Goal: Transaction & Acquisition: Obtain resource

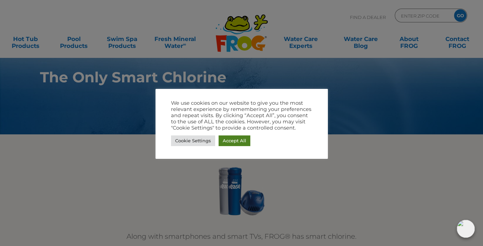
click at [228, 138] on link "Accept All" at bounding box center [235, 140] width 32 height 11
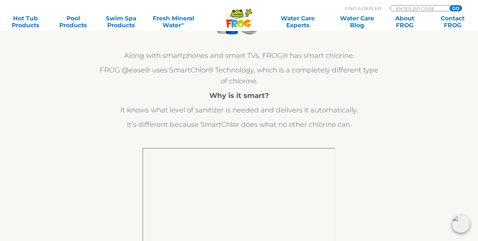
scroll to position [172, 0]
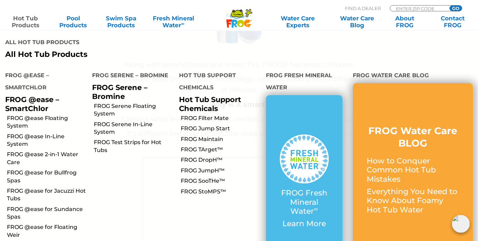
click at [20, 23] on link "Hot Tub Products" at bounding box center [25, 22] width 37 height 14
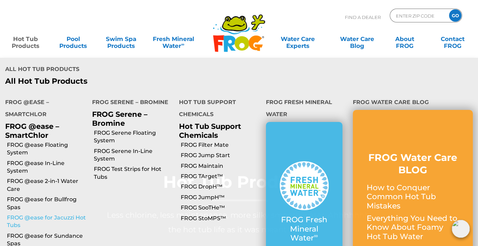
click at [31, 214] on link "FROG @ease for Jacuzzi Hot Tubs" at bounding box center [47, 222] width 80 height 16
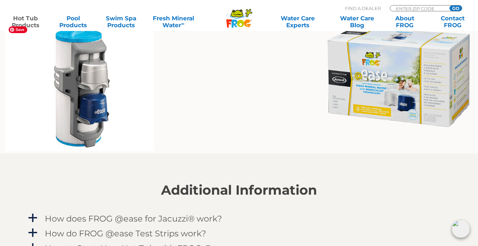
scroll to position [551, 0]
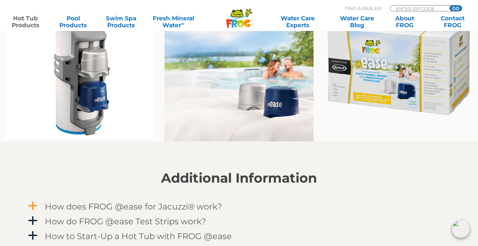
click at [34, 203] on span "a" at bounding box center [33, 206] width 10 height 10
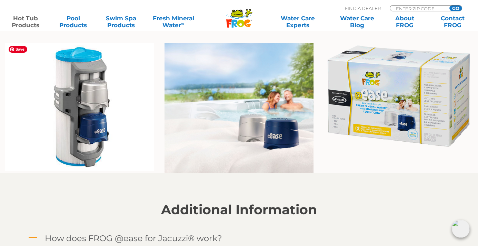
scroll to position [517, 0]
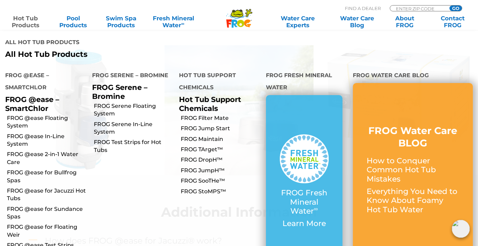
click at [25, 26] on link "Hot Tub Products" at bounding box center [25, 22] width 37 height 14
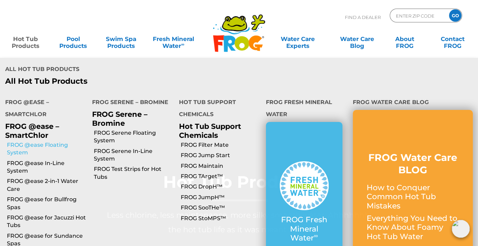
click at [46, 141] on link "FROG @ease Floating System" at bounding box center [47, 149] width 80 height 16
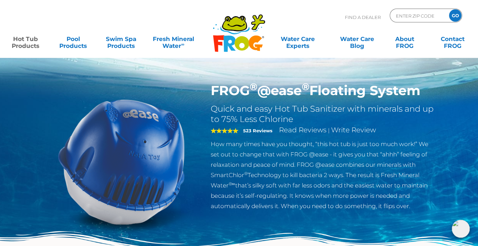
click at [401, 10] on div ".st130{clip-path:url(#SVGID_2_);fill-rule:evenodd;clip-rule:evenodd;fill:#C3CC0…" at bounding box center [239, 29] width 464 height 58
click at [405, 16] on input "Zip Code Form" at bounding box center [418, 16] width 47 height 10
type input "22032"
click at [449, 9] on input "GO" at bounding box center [455, 15] width 12 height 12
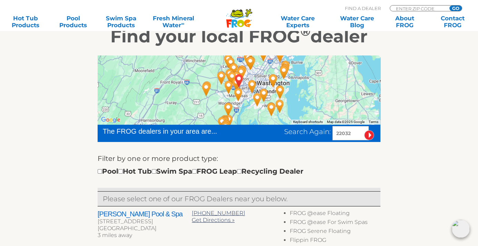
scroll to position [172, 0]
